Goal: Task Accomplishment & Management: Manage account settings

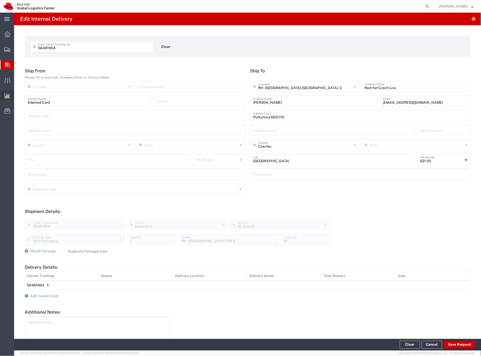
click at [0, 0] on span "Shipment Manager" at bounding box center [0, 0] width 0 height 0
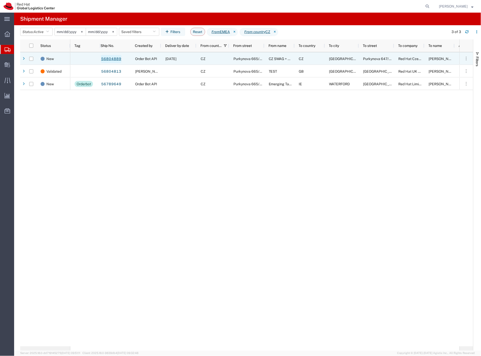
click at [108, 58] on link "56804889" at bounding box center [111, 59] width 21 height 8
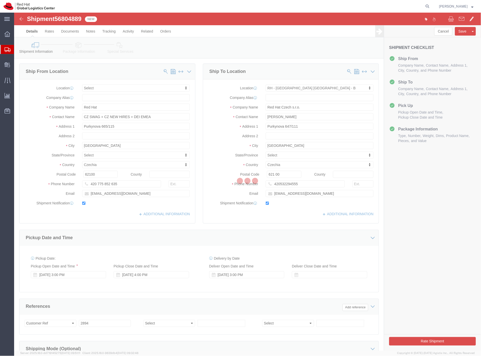
select select
select select "38036"
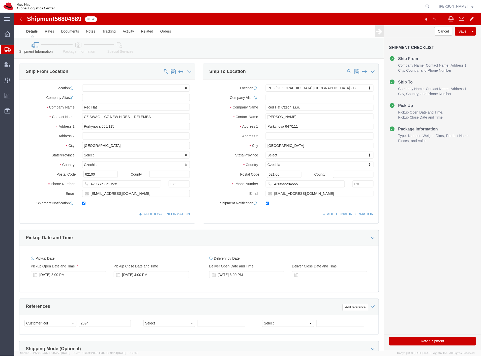
click label
click input "checkbox"
checkbox input "false"
click button "Rate Shipment"
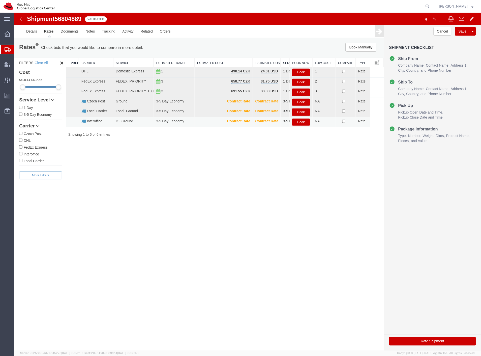
click at [304, 122] on button "Book" at bounding box center [301, 121] width 18 height 7
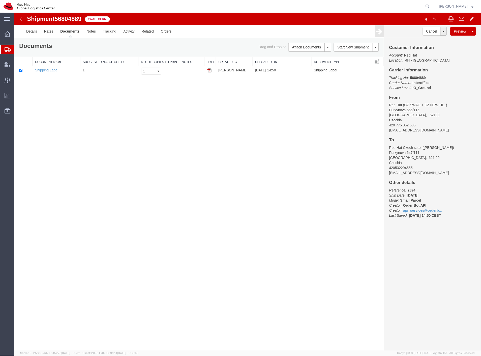
click at [68, 18] on span "56804889" at bounding box center [67, 18] width 27 height 7
copy span "56804889"
click at [0, 0] on span "Create Delivery" at bounding box center [0, 0] width 0 height 0
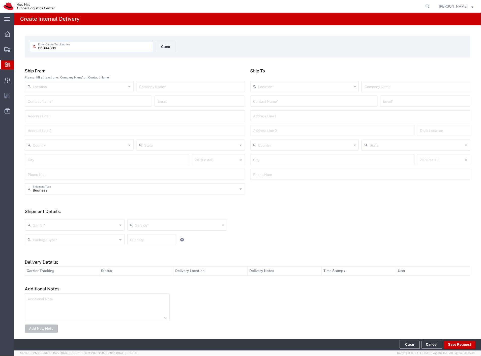
type input "56804889"
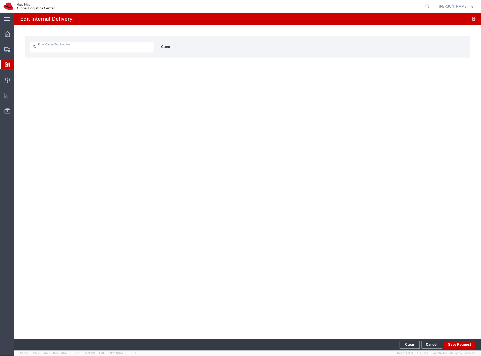
type input "56804889"
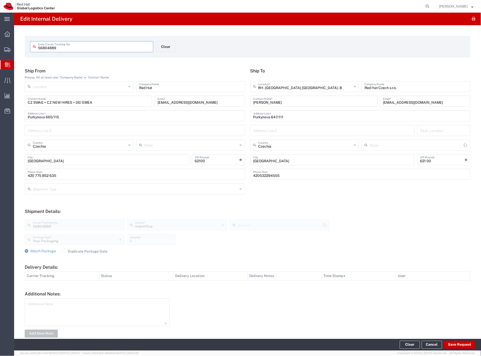
type input "IO_Ground"
click at [466, 344] on button "Save Request" at bounding box center [460, 344] width 32 height 8
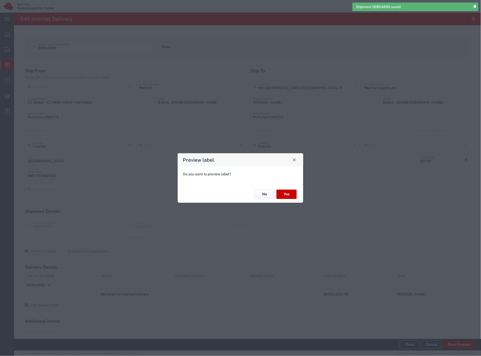
type input "Your Packaging"
type input "IO_Ground"
click at [289, 193] on button "Yes" at bounding box center [286, 193] width 20 height 9
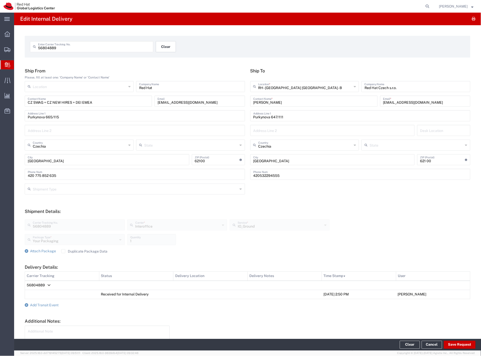
click at [164, 46] on button "Clear" at bounding box center [166, 46] width 20 height 11
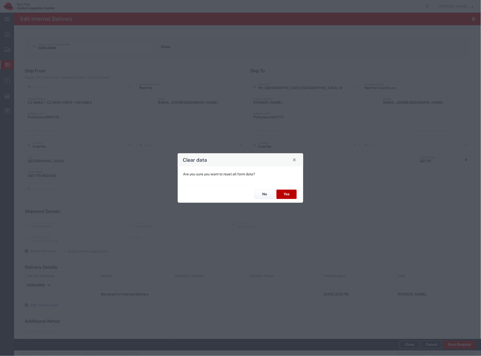
click at [291, 190] on button "Yes" at bounding box center [286, 193] width 20 height 9
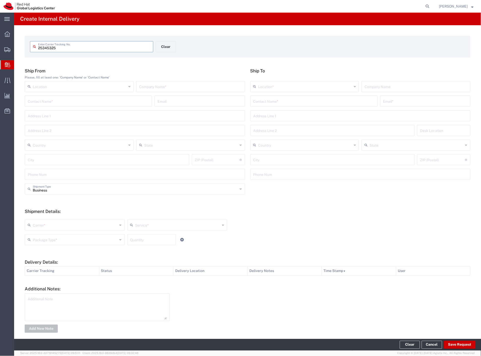
type input "25345325"
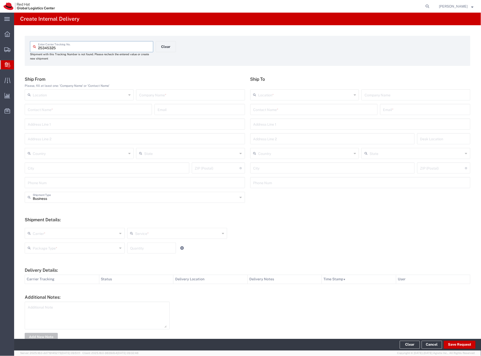
click at [177, 99] on div "Company Name *" at bounding box center [190, 94] width 109 height 11
type input "vodafone"
click at [253, 111] on input "text" at bounding box center [313, 109] width 121 height 9
type input "[PERSON_NAME]"
click at [331, 124] on p "Red Hat Czech s.r.o. ([PERSON_NAME]), [EMAIL_ADDRESS][DOMAIN_NAME]" at bounding box center [313, 121] width 121 height 6
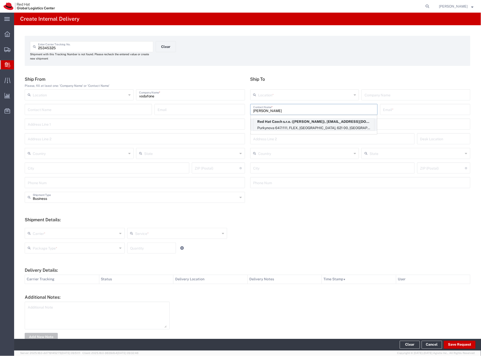
type input "RH - [GEOGRAPHIC_DATA] [GEOGRAPHIC_DATA] - B"
type input "Red Hat Czech s.r.o."
type input "[PERSON_NAME]"
type input "[EMAIL_ADDRESS][DOMAIN_NAME]"
type input "Purkynova 647/111"
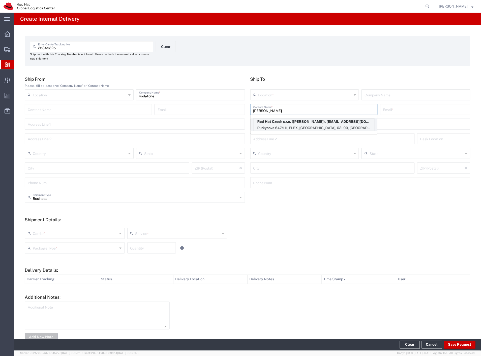
type input "FLEX"
type input "Czechia"
type input "[GEOGRAPHIC_DATA]"
type input "621 00"
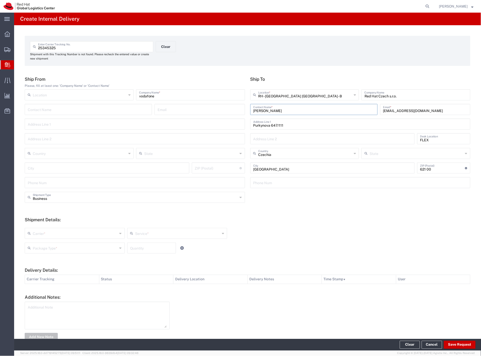
click at [39, 242] on div "Package Type *" at bounding box center [75, 247] width 100 height 11
click at [41, 235] on input "text" at bounding box center [75, 232] width 85 height 9
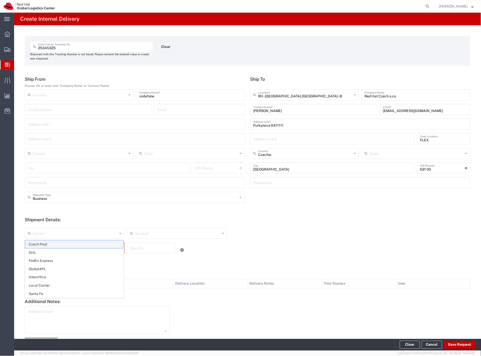
click at [46, 242] on span "Czech Post" at bounding box center [74, 244] width 98 height 8
type input "Czech Post"
drag, startPoint x: 46, startPoint y: 242, endPoint x: 49, endPoint y: 252, distance: 10.0
click at [46, 243] on div "Package Type *" at bounding box center [75, 247] width 100 height 11
type input "Ground"
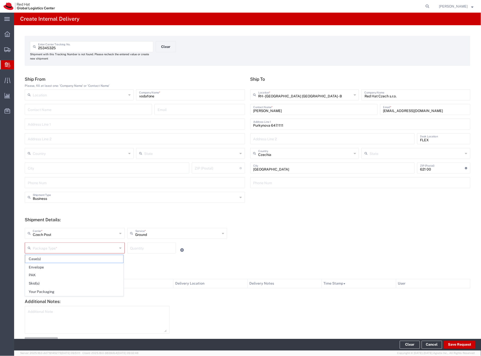
drag, startPoint x: 54, startPoint y: 290, endPoint x: 230, endPoint y: 308, distance: 177.3
click at [54, 290] on span "Your Packaging" at bounding box center [74, 292] width 98 height 8
type input "Your Packaging"
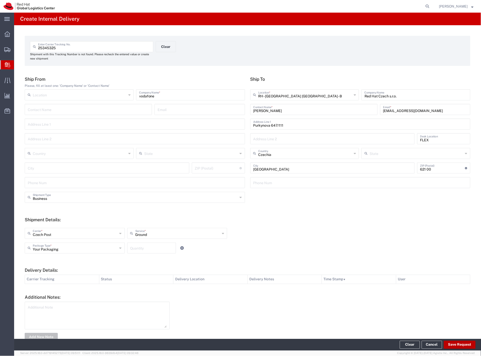
click at [455, 344] on button "Save Request" at bounding box center [460, 344] width 32 height 8
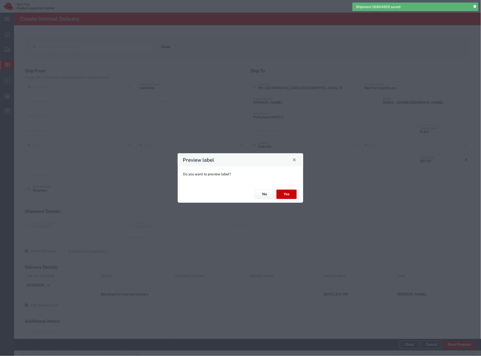
type input "Your Packaging"
type input "Ground"
click at [281, 195] on button "Yes" at bounding box center [286, 193] width 20 height 9
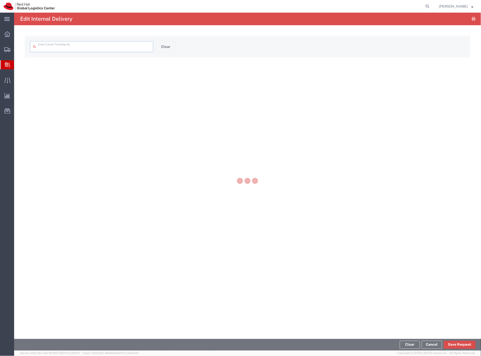
type input "25345325"
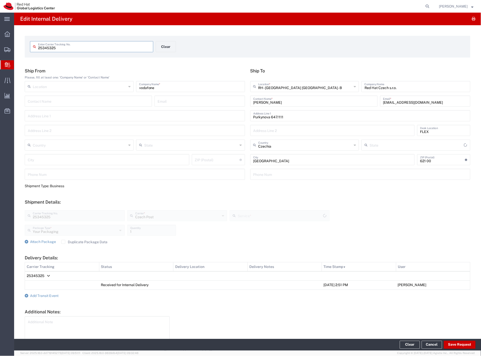
type input "Ground"
click at [18, 63] on span "Internal Delivery" at bounding box center [16, 65] width 4 height 10
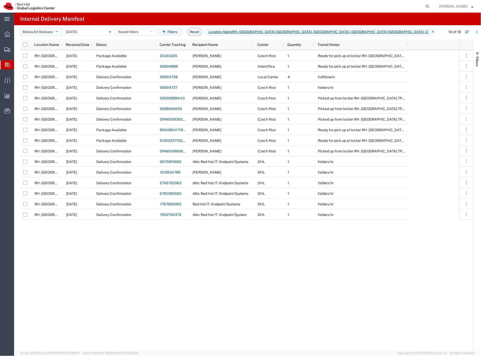
click at [48, 34] on span "All Statuses" at bounding box center [43, 32] width 19 height 4
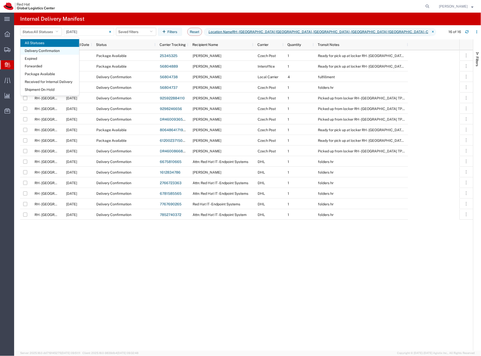
click at [62, 50] on span "Delivery Confirmation" at bounding box center [49, 51] width 59 height 8
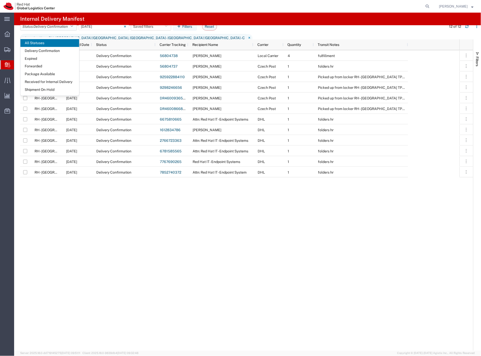
click at [51, 28] on span "Delivery Confirmation" at bounding box center [51, 26] width 34 height 4
click at [49, 29] on span "Delivery Confirmation" at bounding box center [51, 26] width 34 height 5
click at [59, 82] on span "Received for Internal Delivery" at bounding box center [49, 82] width 59 height 8
click at [143, 28] on input "[DATE] - [DATE]" at bounding box center [152, 27] width 50 height 8
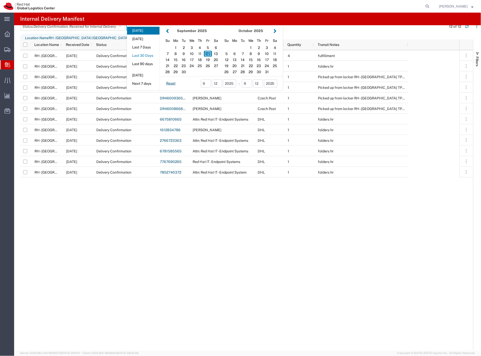
click at [144, 59] on button "Last 30 Days" at bounding box center [143, 56] width 33 height 8
type input "Last 30 Days"
type input "[DATE] - [DATE]"
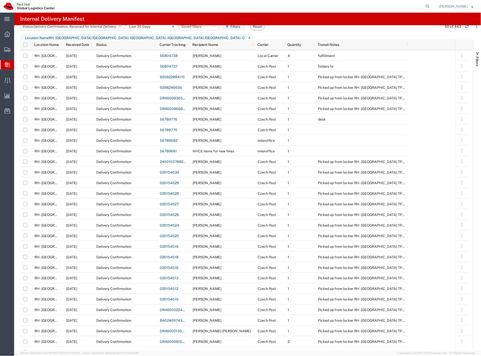
click at [102, 28] on span ", Received for Internal Delivery" at bounding box center [92, 26] width 48 height 4
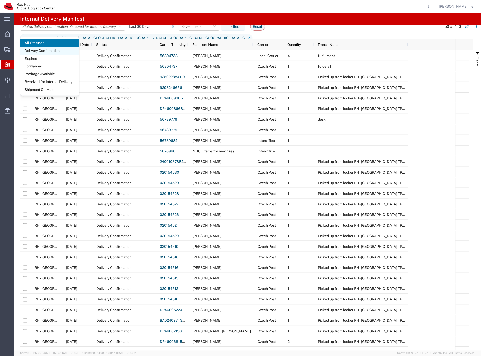
click at [62, 50] on span "Delivery Confirmation" at bounding box center [49, 51] width 59 height 8
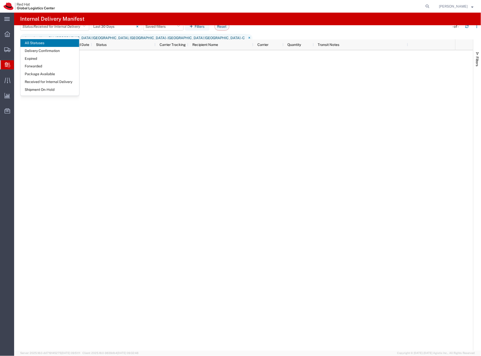
click at [170, 19] on agx-page-header "Internal Delivery Manifest" at bounding box center [247, 19] width 467 height 13
click at [465, 28] on icon "button" at bounding box center [467, 27] width 4 height 4
